Goal: Task Accomplishment & Management: Manage account settings

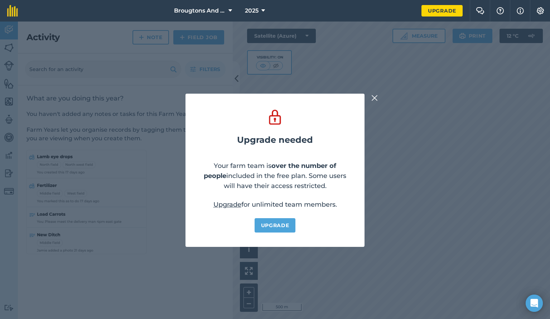
click at [378, 97] on button at bounding box center [374, 98] width 9 height 9
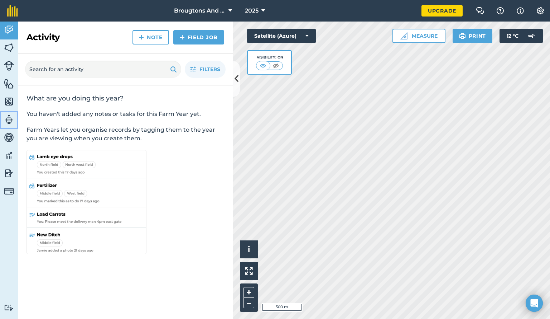
click at [6, 122] on img at bounding box center [9, 119] width 10 height 11
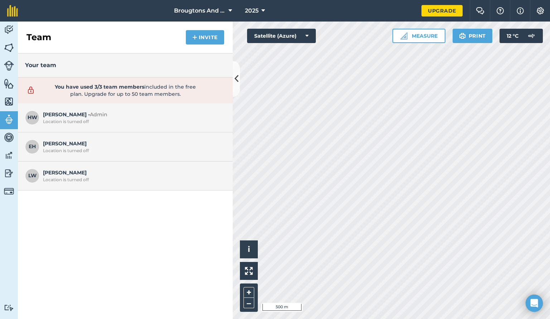
click at [63, 145] on span "Elle H Location is turned off" at bounding box center [132, 146] width 179 height 14
click at [9, 34] on img at bounding box center [9, 29] width 10 height 11
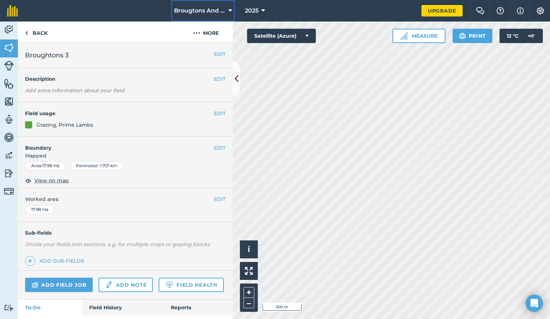
click at [218, 13] on span "Brougtons And Blooms" at bounding box center [200, 10] width 52 height 9
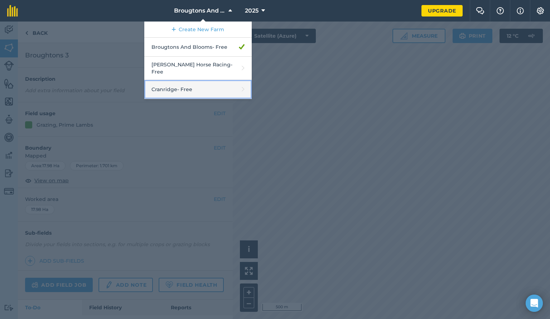
click at [198, 80] on link "Cranridge - Free" at bounding box center [197, 89] width 107 height 19
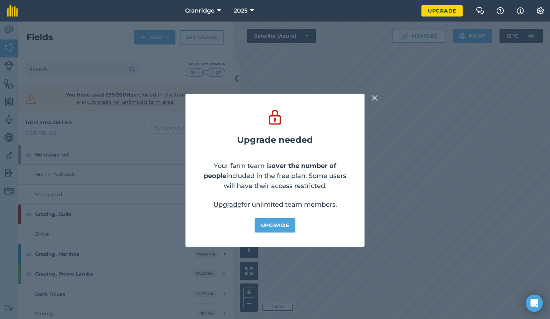
click at [371, 96] on button at bounding box center [374, 98] width 9 height 9
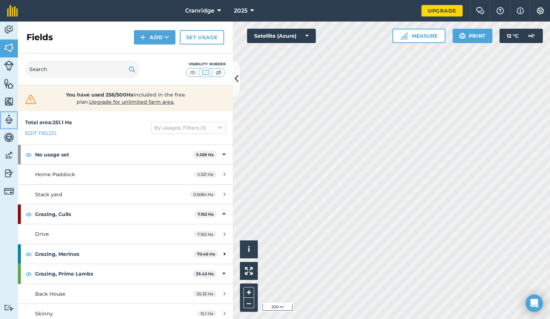
click at [8, 121] on img at bounding box center [9, 119] width 10 height 11
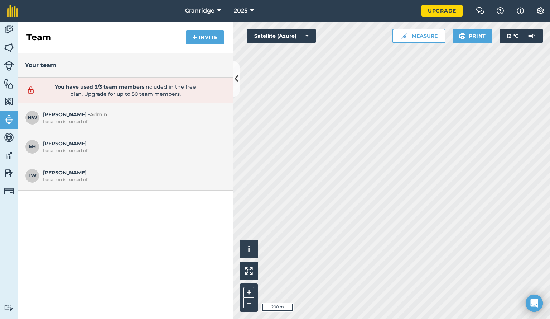
click at [59, 119] on div "Location is turned off" at bounding box center [132, 122] width 179 height 6
click at [543, 13] on img at bounding box center [540, 10] width 9 height 7
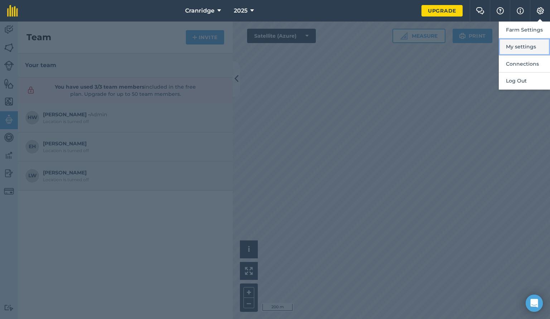
click at [516, 42] on button "My settings" at bounding box center [524, 46] width 51 height 17
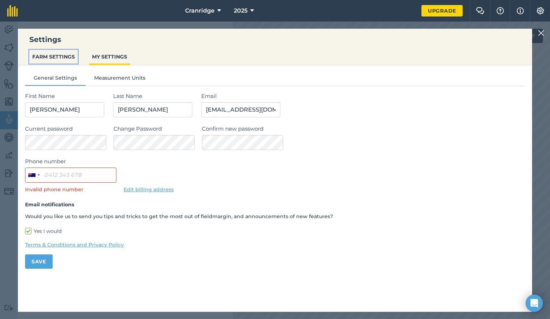
click at [54, 58] on button "FARM SETTINGS" at bounding box center [53, 57] width 48 height 14
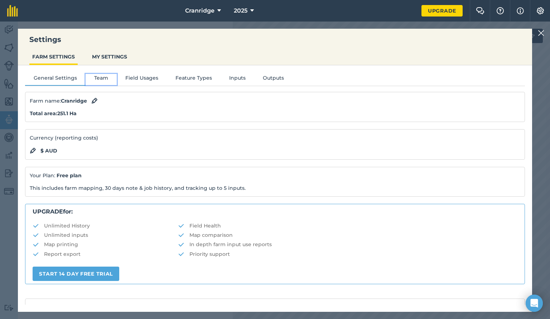
click at [93, 78] on button "Team" at bounding box center [101, 79] width 31 height 11
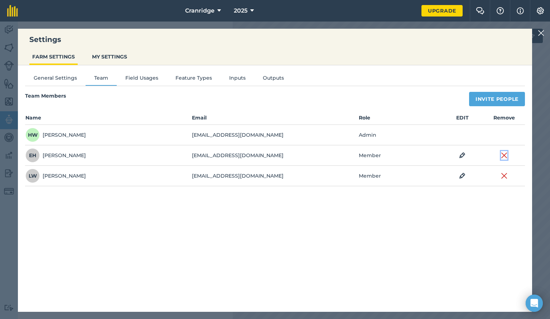
click at [503, 155] on img at bounding box center [504, 155] width 6 height 9
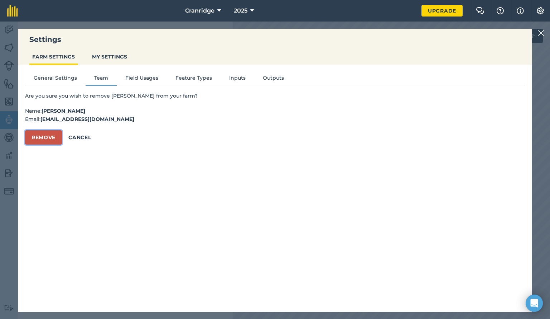
click at [51, 139] on button "Remove" at bounding box center [43, 137] width 37 height 14
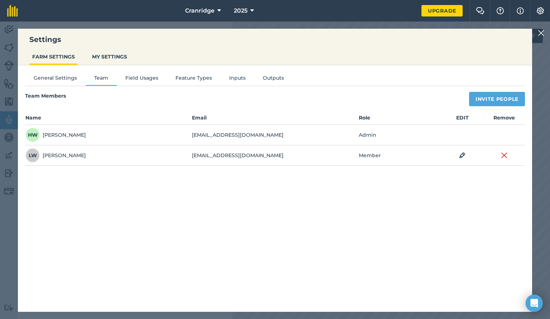
click at [544, 29] on img at bounding box center [541, 33] width 6 height 9
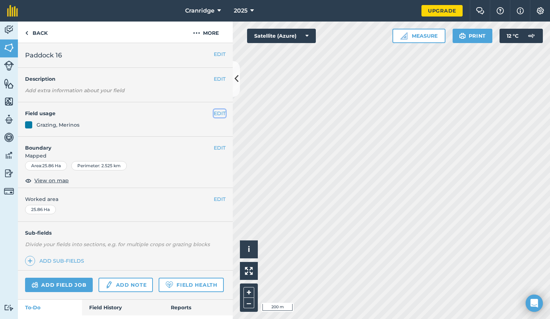
click at [214, 113] on button "EDIT" at bounding box center [220, 113] width 12 height 8
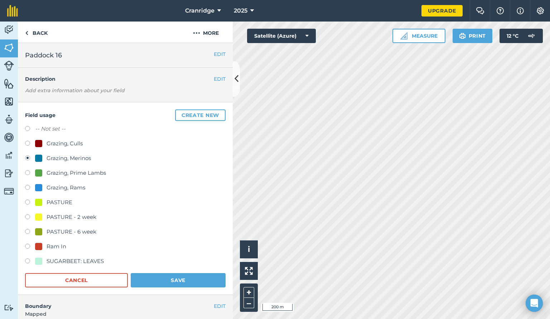
click at [59, 171] on div "Grazing, Prime Lambs" at bounding box center [76, 172] width 59 height 9
radio input "true"
radio input "false"
click at [159, 281] on button "Save" at bounding box center [178, 280] width 95 height 14
